Goal: Entertainment & Leisure: Consume media (video, audio)

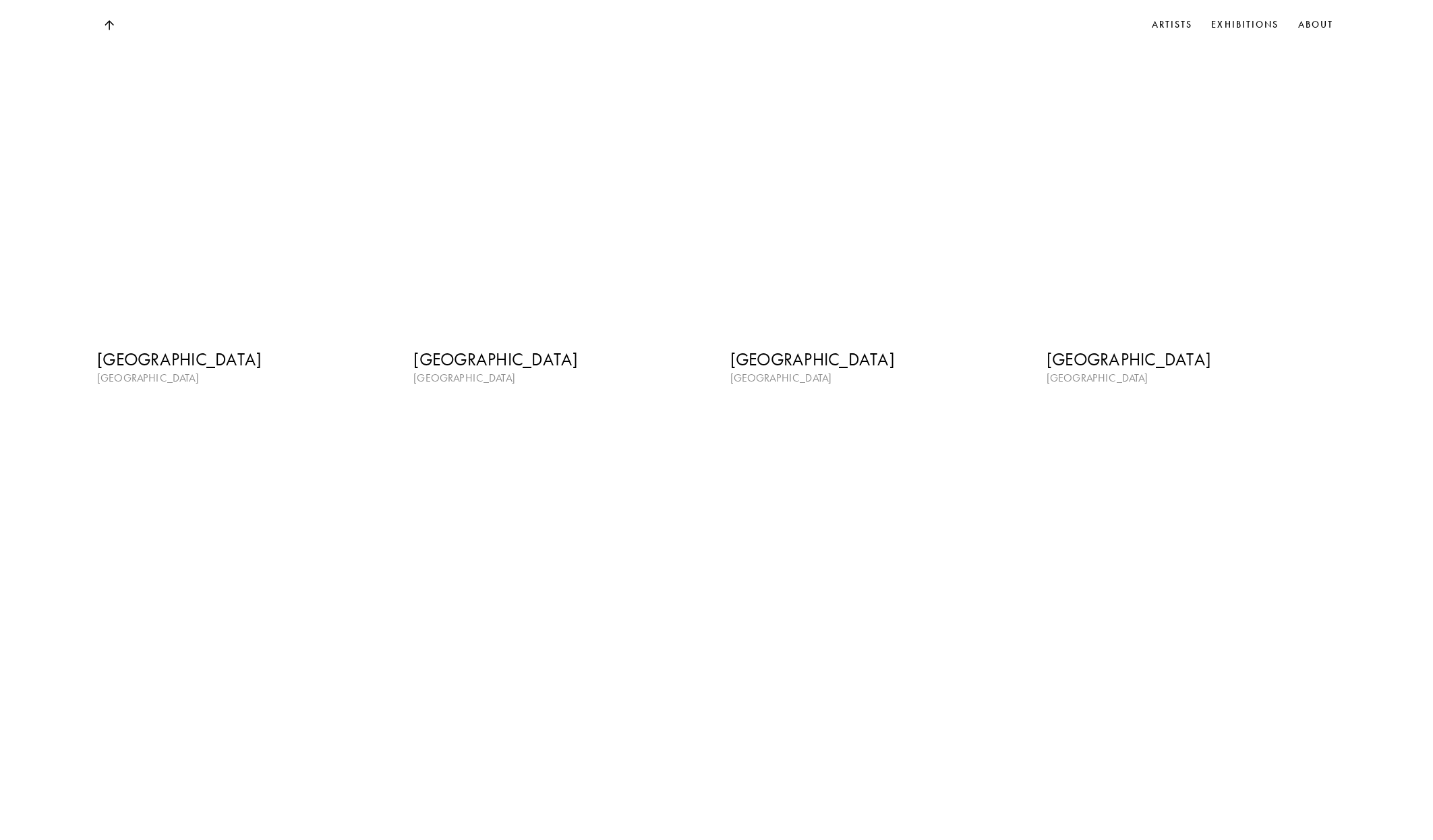
scroll to position [2450, 0]
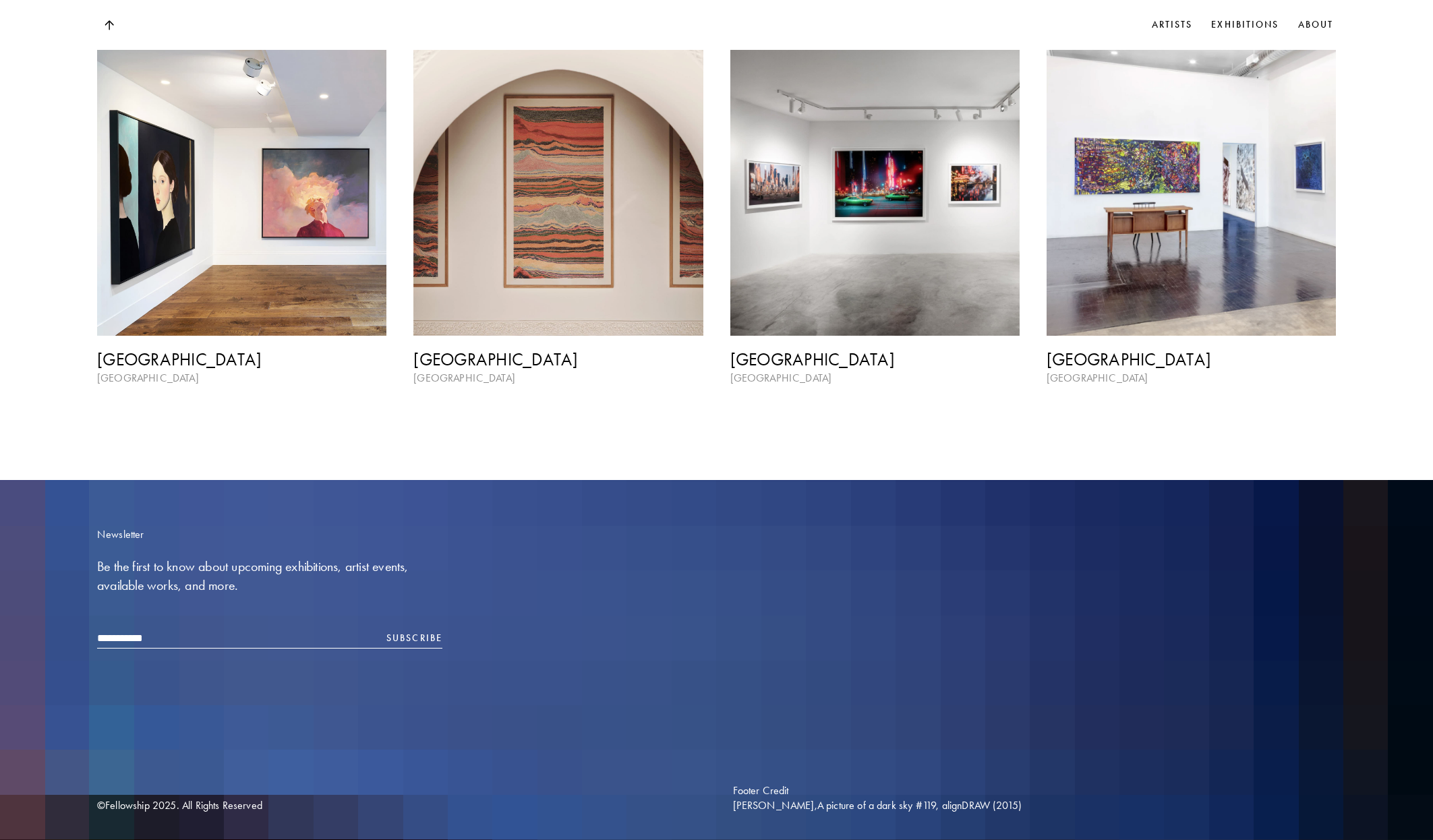
click at [527, 282] on img at bounding box center [557, 191] width 289 height 289
click at [277, 253] on img at bounding box center [241, 191] width 289 height 289
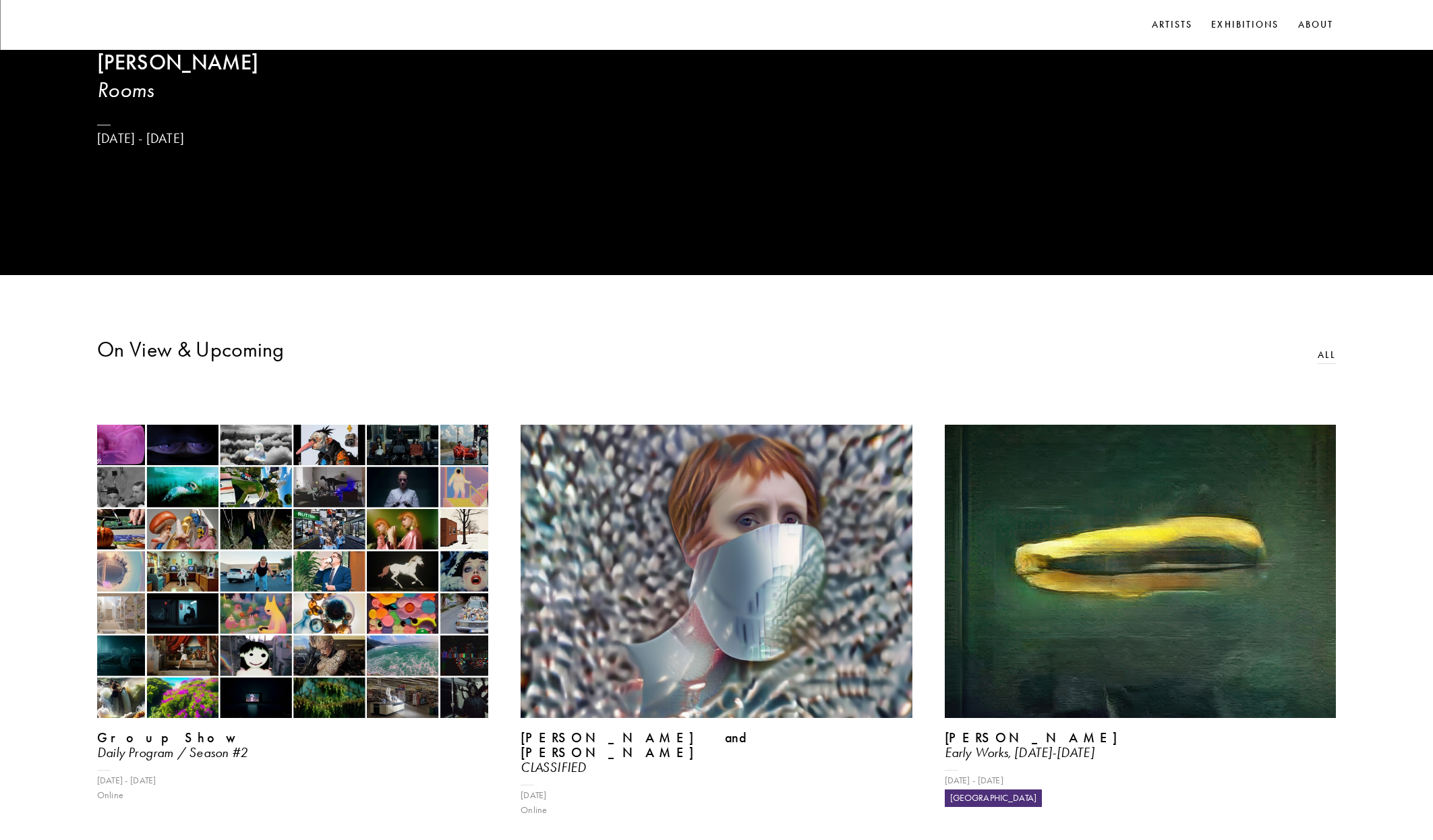
scroll to position [572, 0]
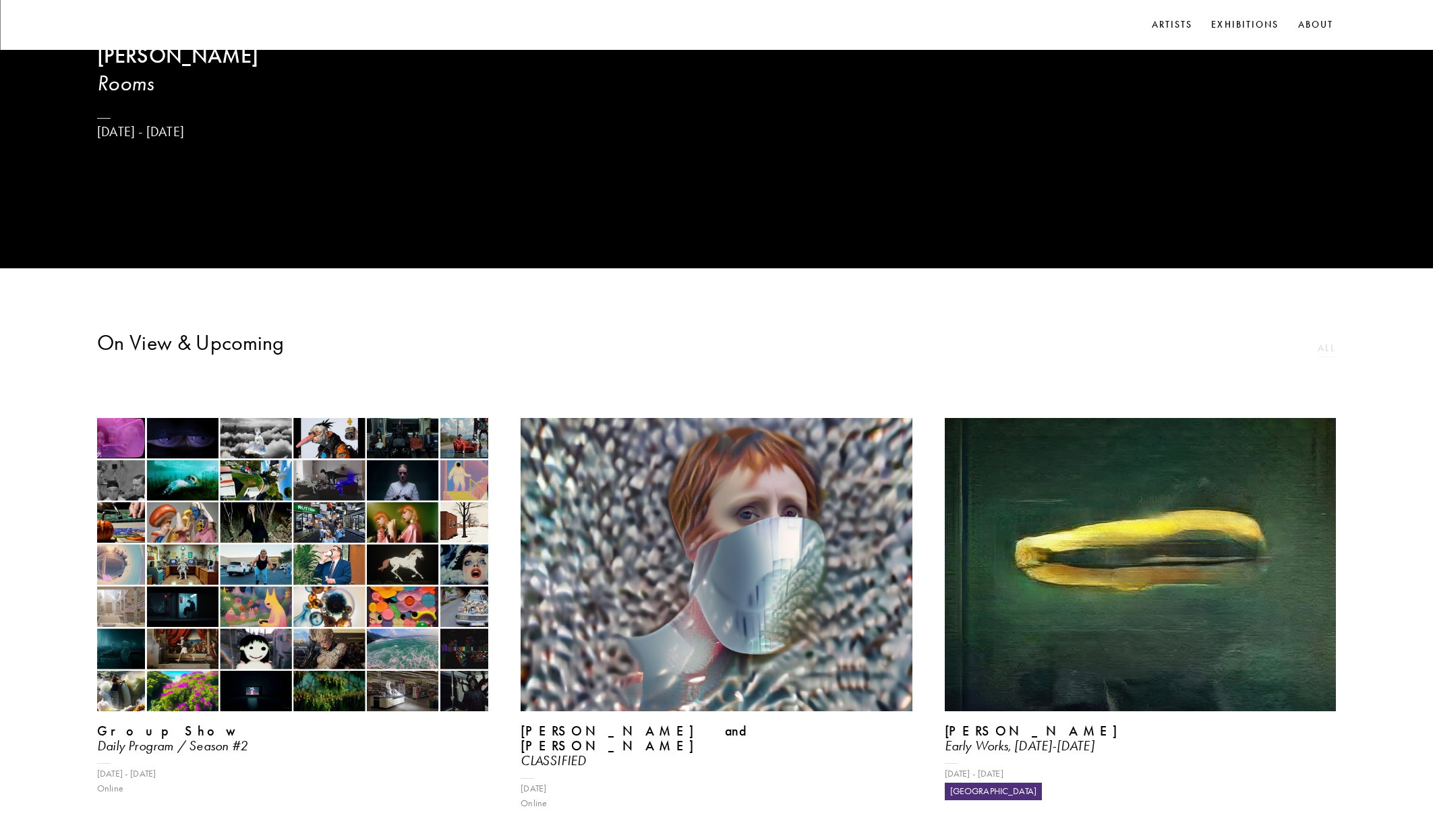
click at [1323, 356] on link "All" at bounding box center [1327, 348] width 18 height 15
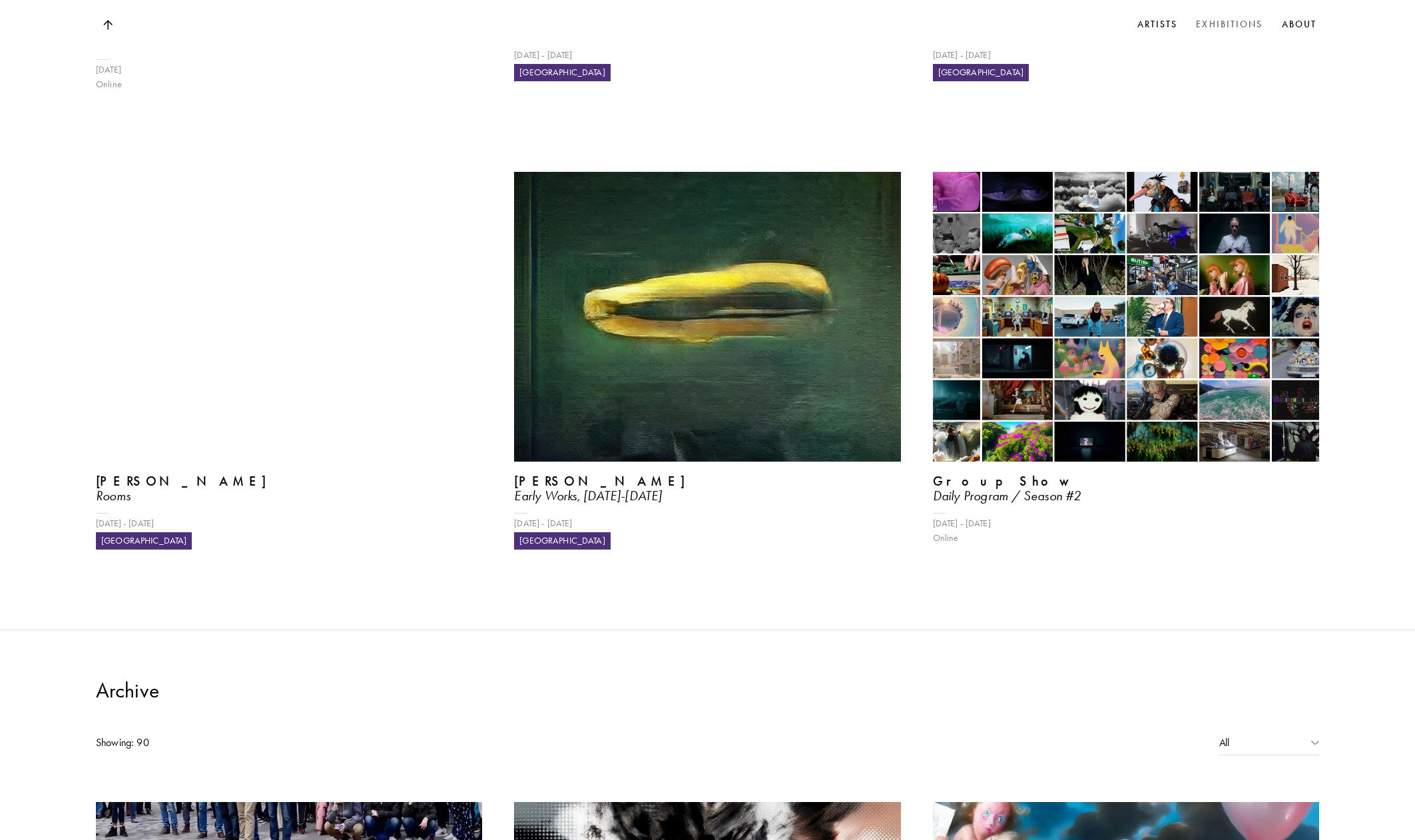
scroll to position [681, 0]
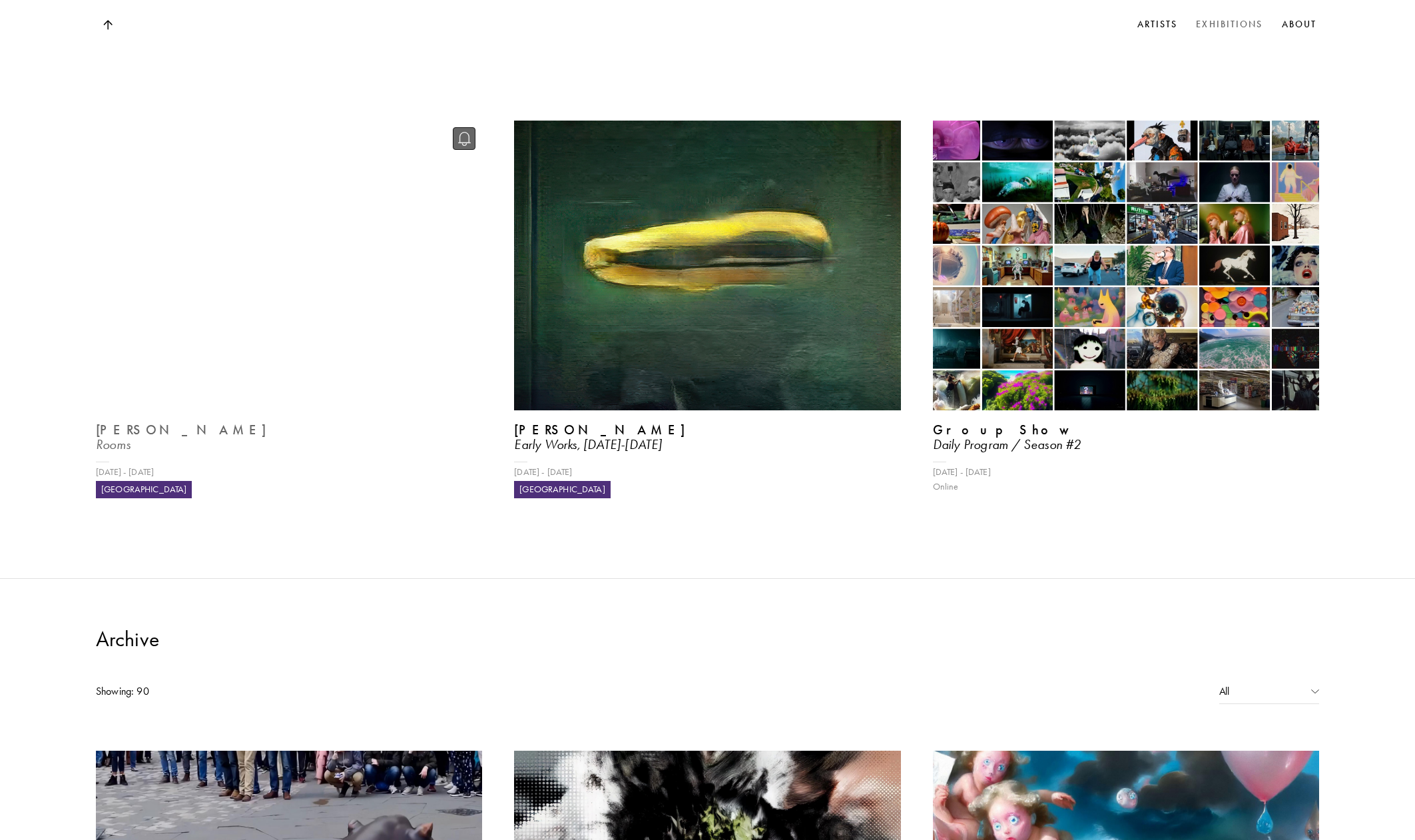
click at [248, 253] on video at bounding box center [289, 266] width 398 height 299
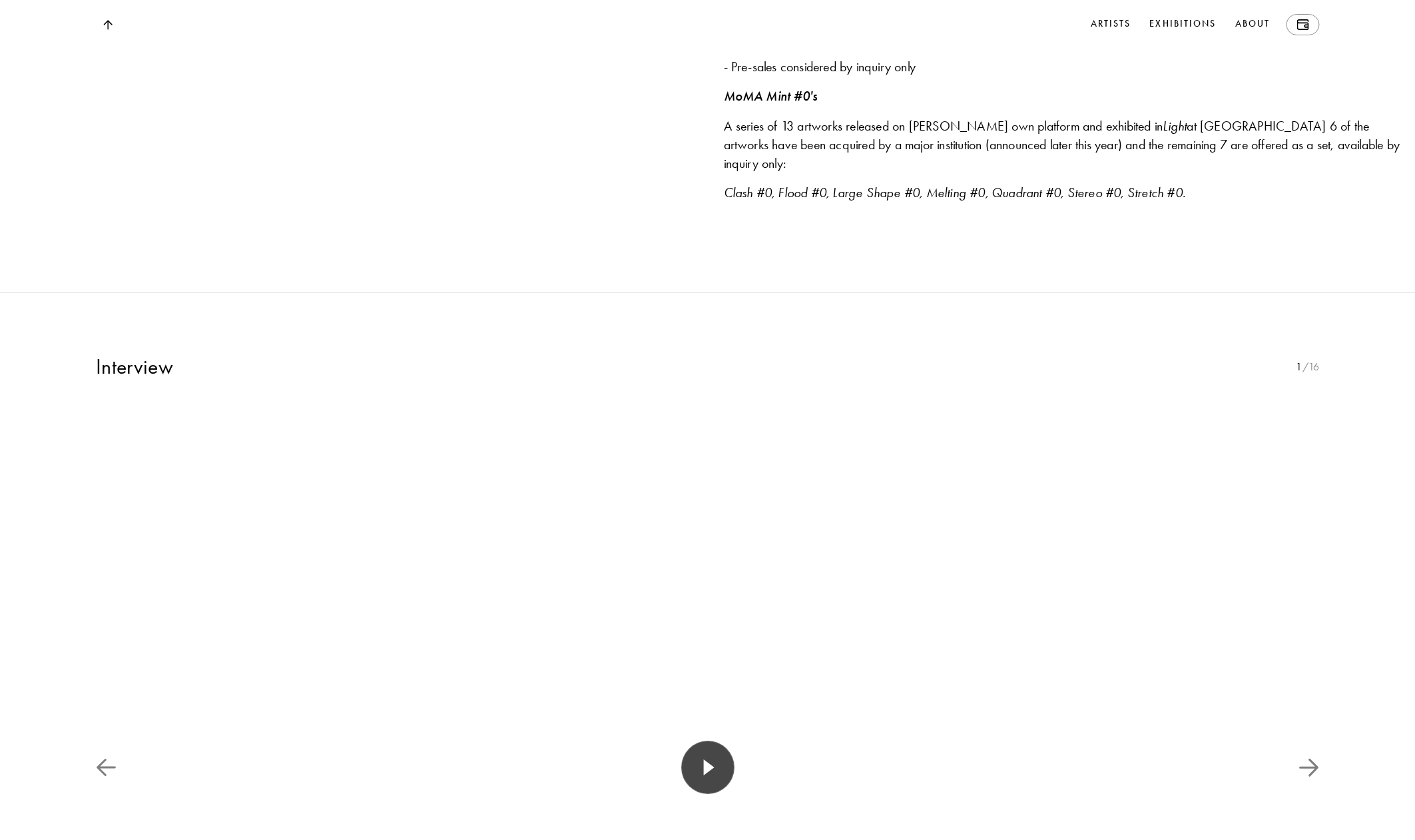
scroll to position [2140, 0]
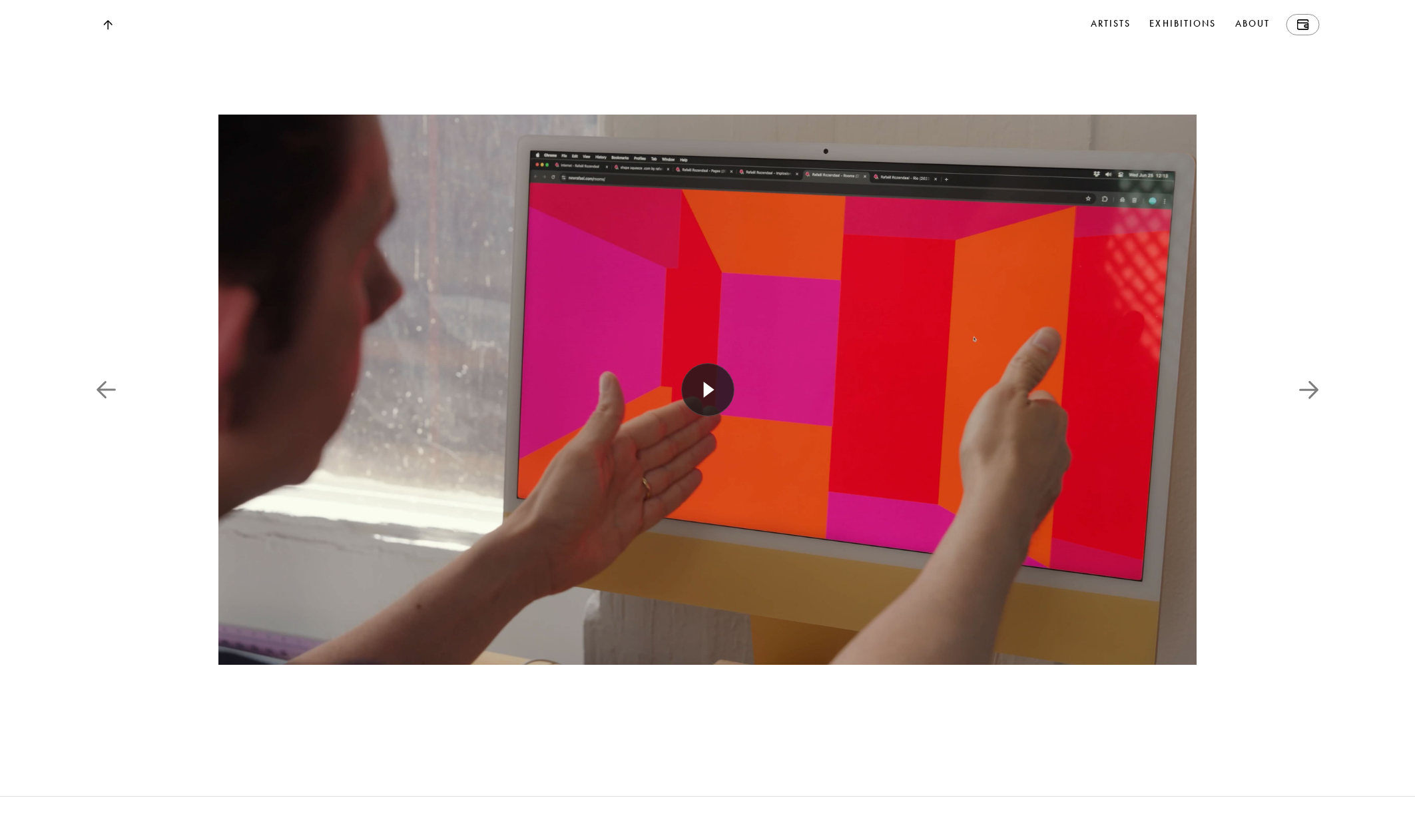
click at [728, 464] on div at bounding box center [708, 389] width 979 height 653
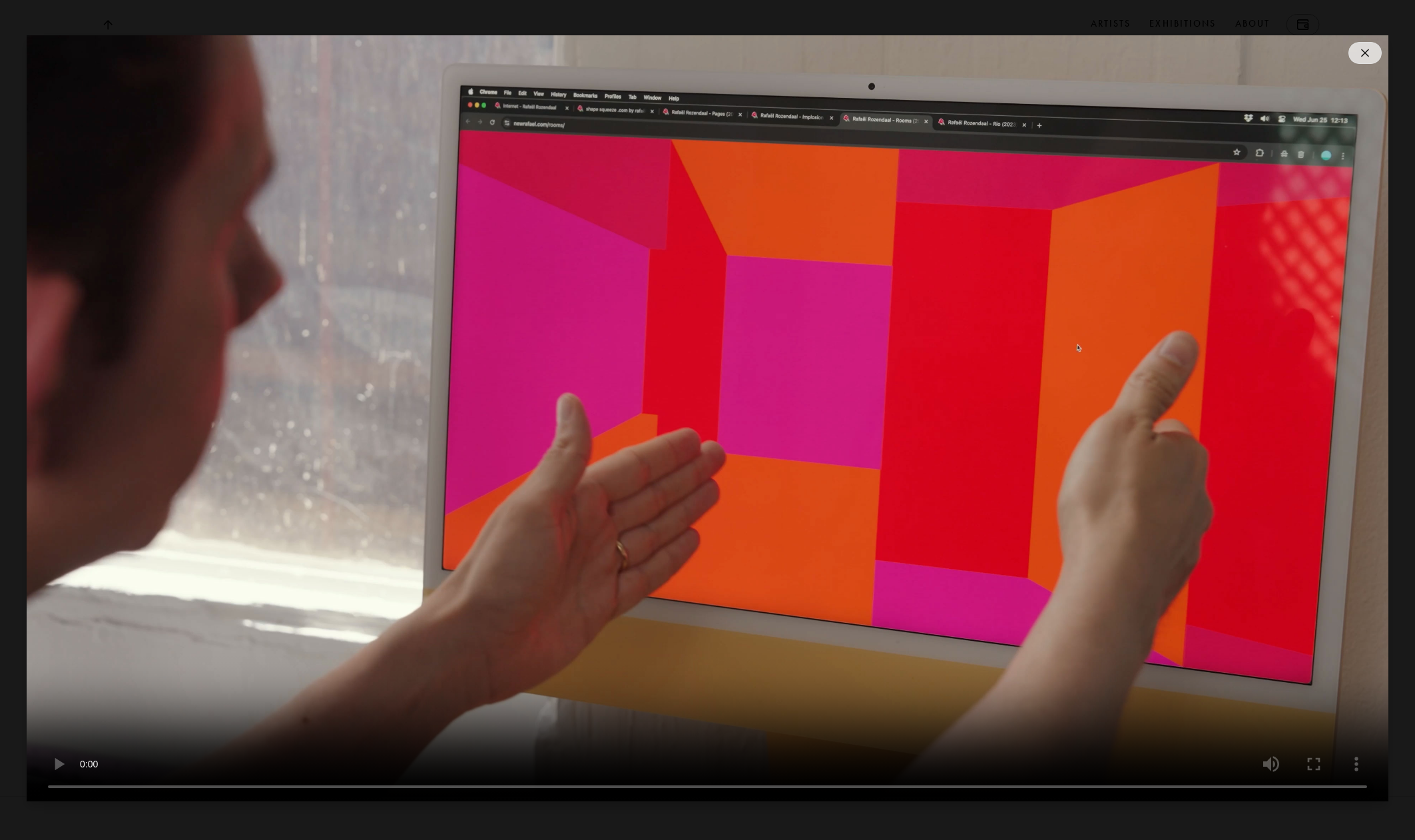
click at [660, 451] on video at bounding box center [708, 418] width 1362 height 766
